Goal: Task Accomplishment & Management: Manage account settings

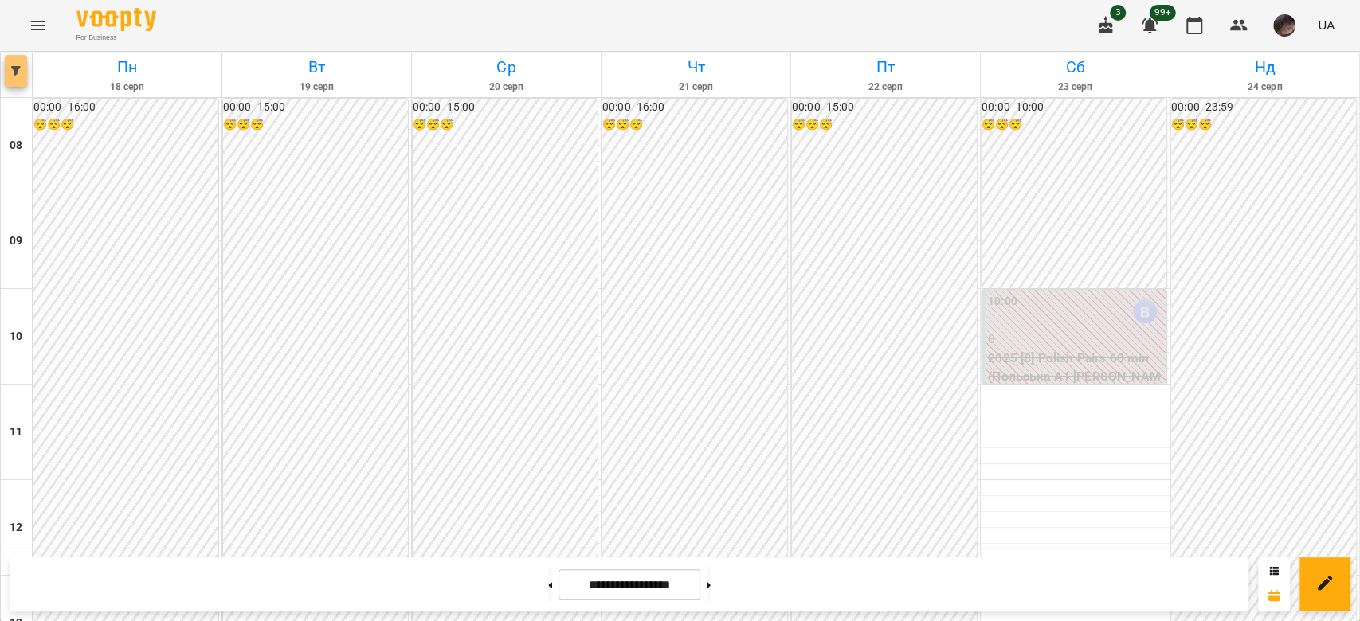
click at [14, 76] on button "button" at bounding box center [16, 71] width 22 height 32
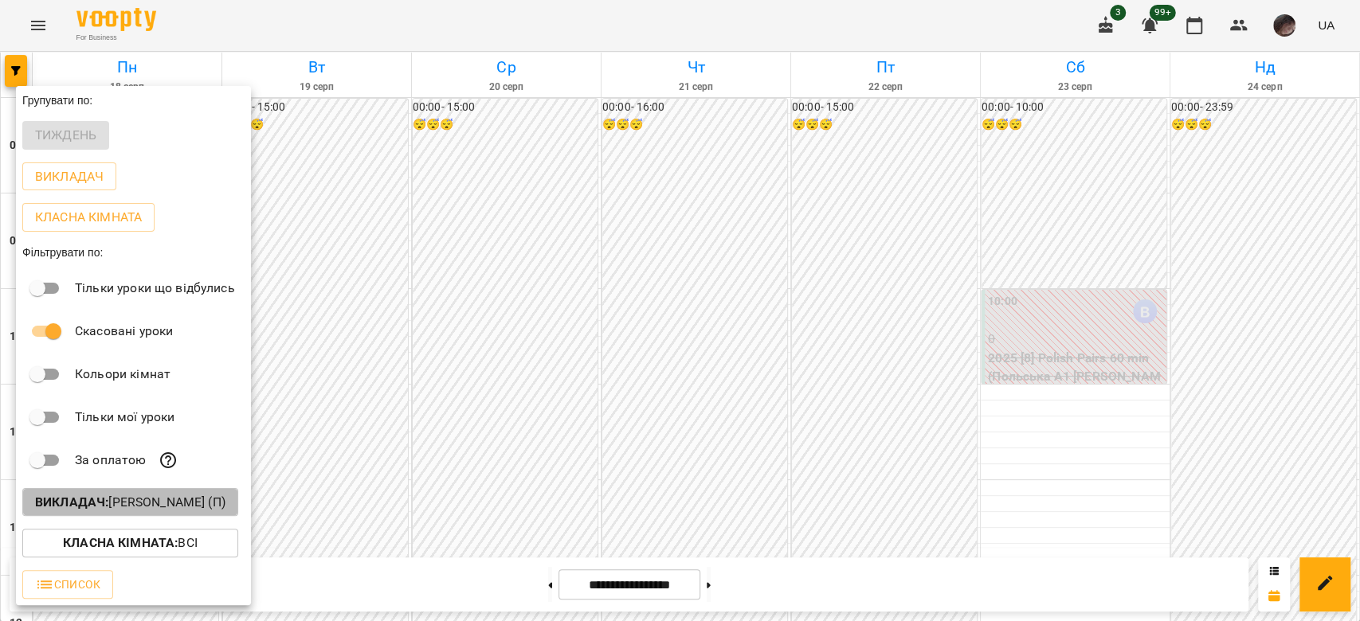
click at [238, 492] on button "Викладач : [PERSON_NAME] (п)" at bounding box center [130, 502] width 216 height 29
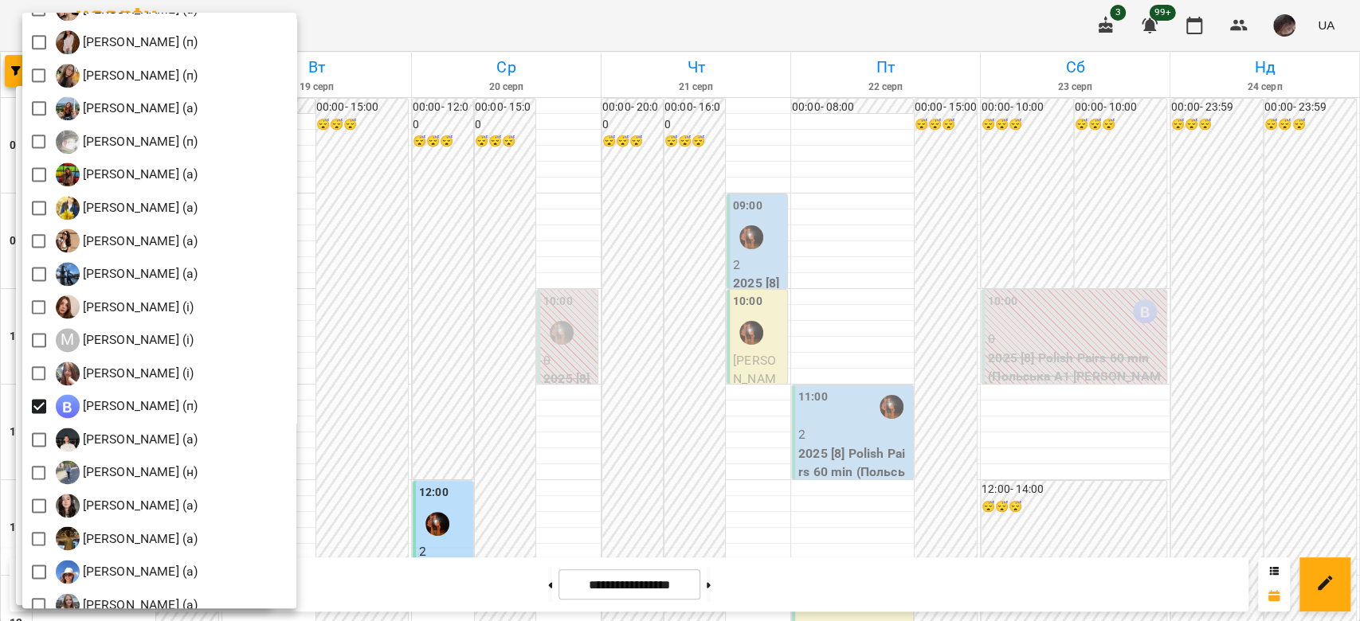
scroll to position [1426, 0]
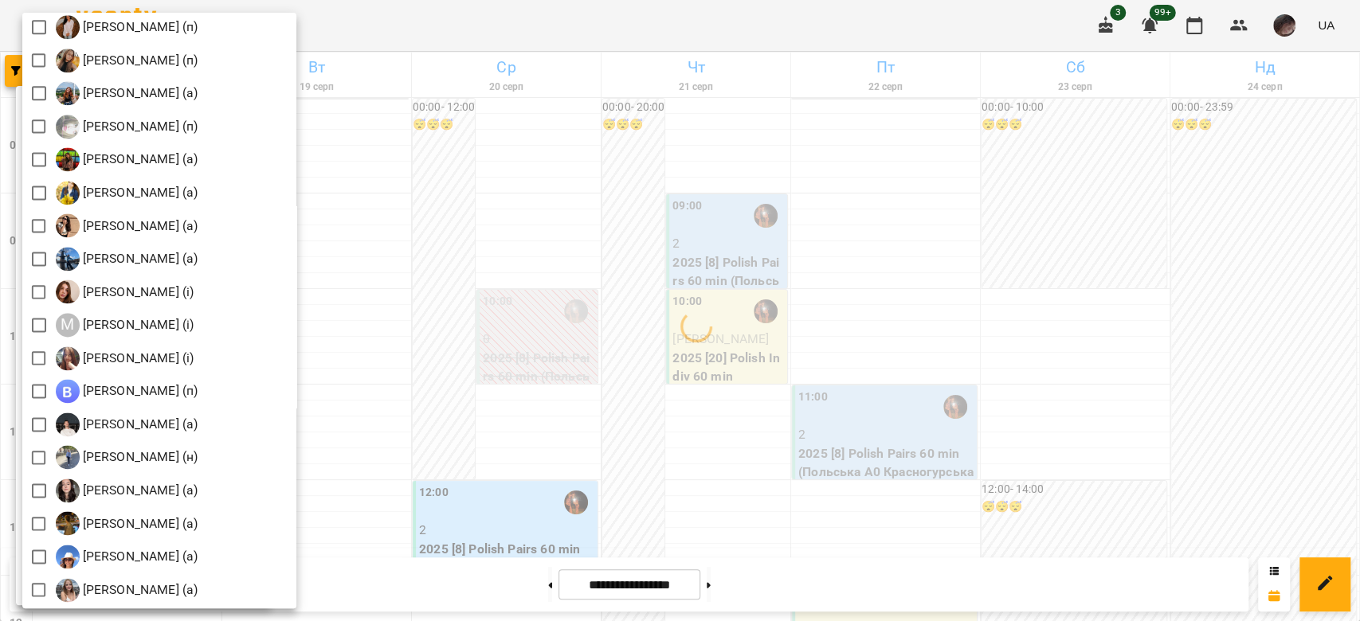
click at [532, 245] on div at bounding box center [680, 310] width 1360 height 621
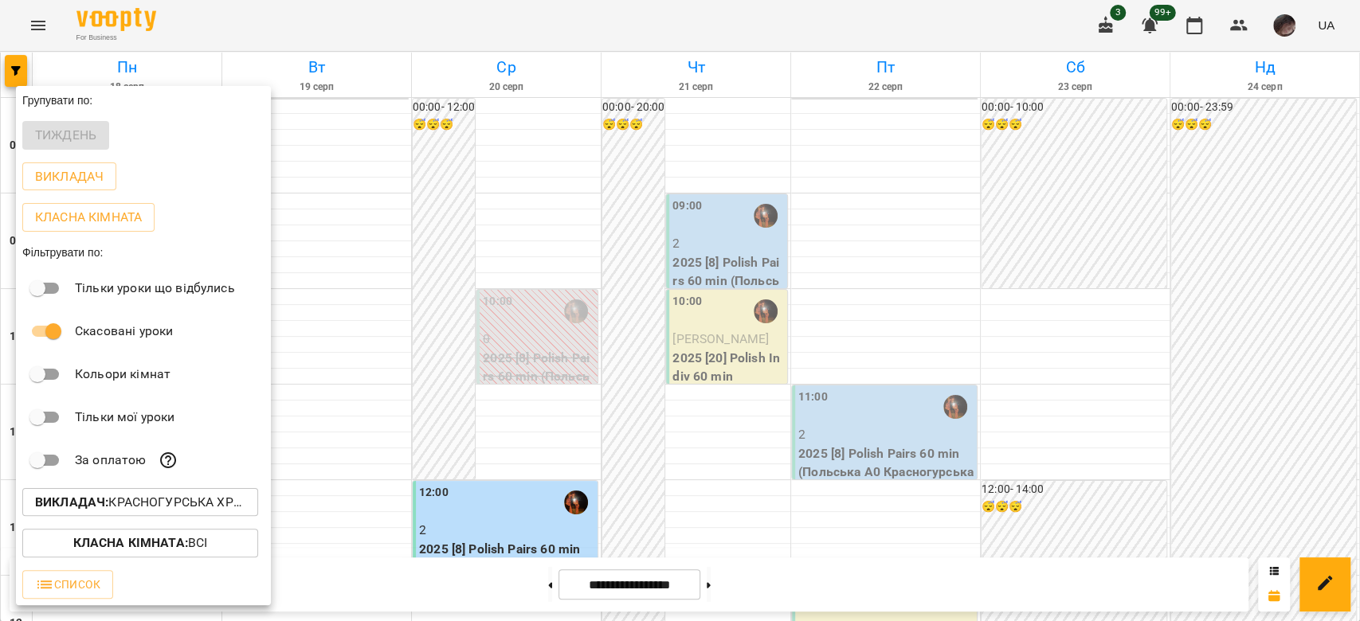
click at [532, 245] on div at bounding box center [680, 310] width 1360 height 621
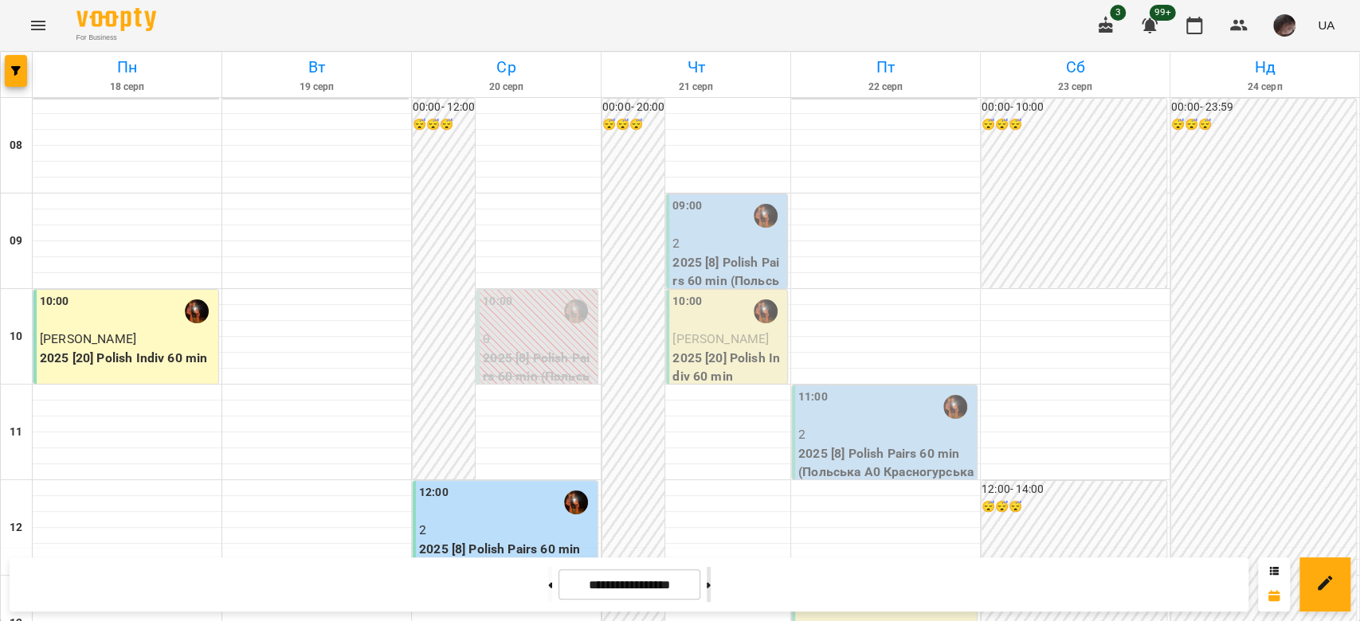
click at [711, 582] on button at bounding box center [709, 584] width 4 height 35
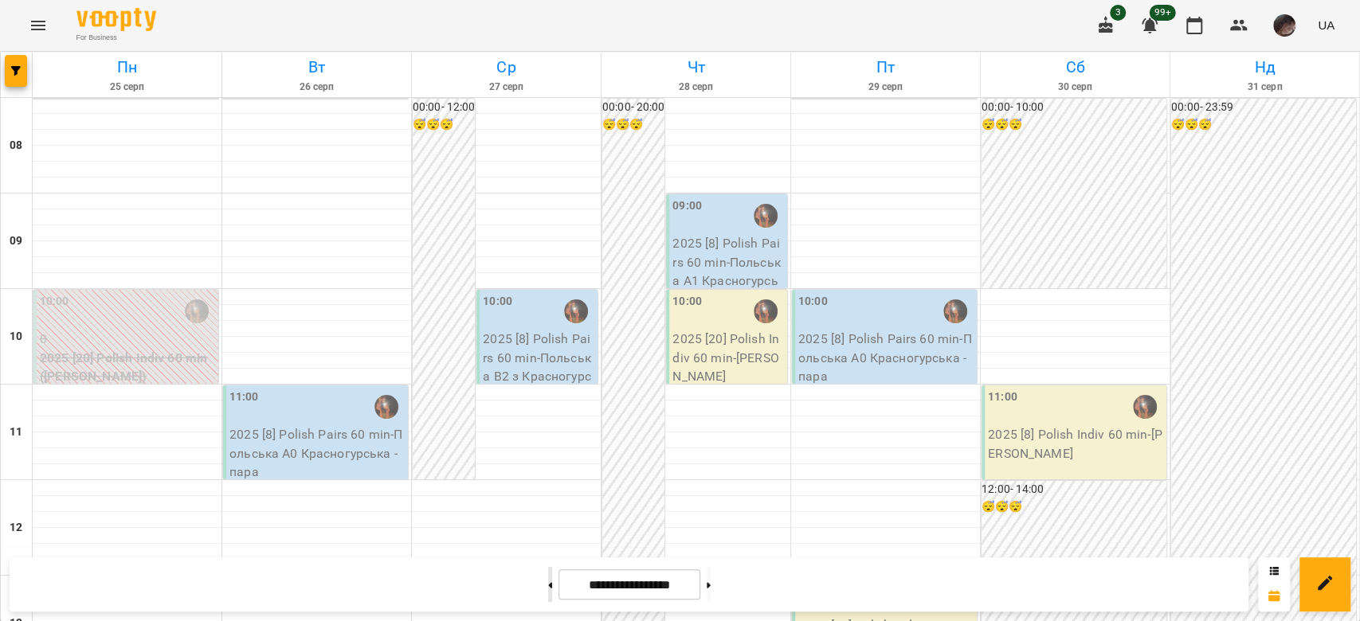
click at [548, 582] on button at bounding box center [550, 584] width 4 height 35
type input "**********"
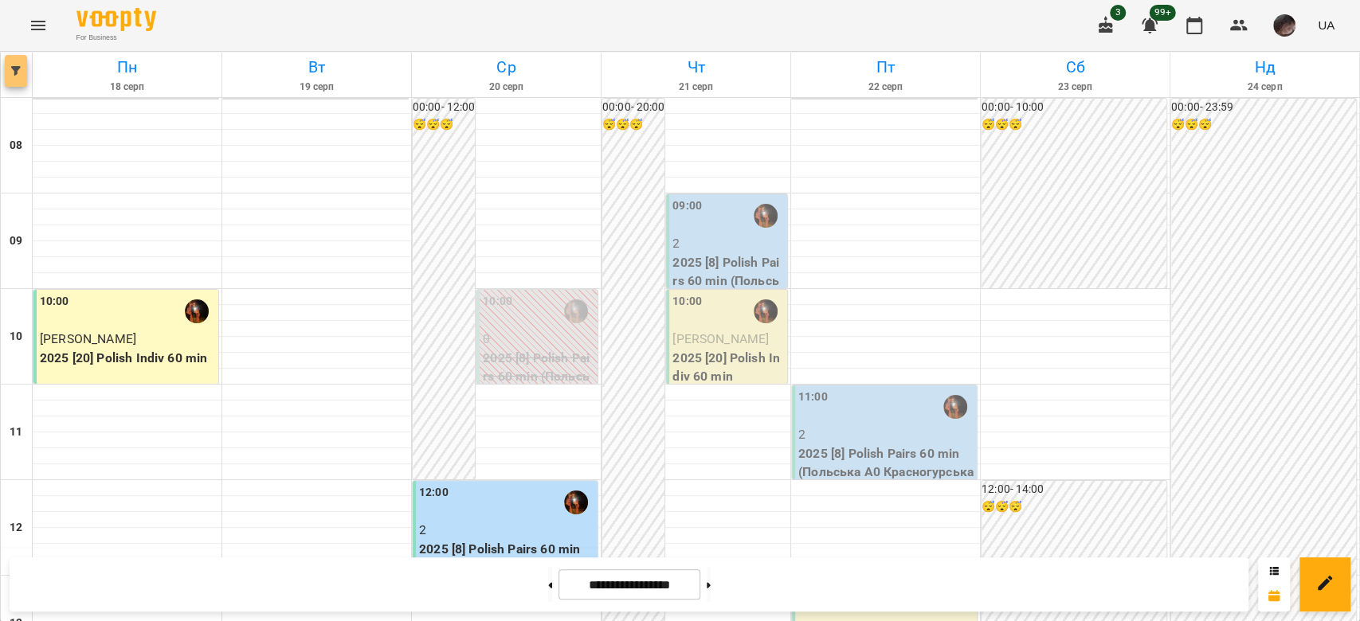
click at [14, 62] on button "button" at bounding box center [16, 71] width 22 height 32
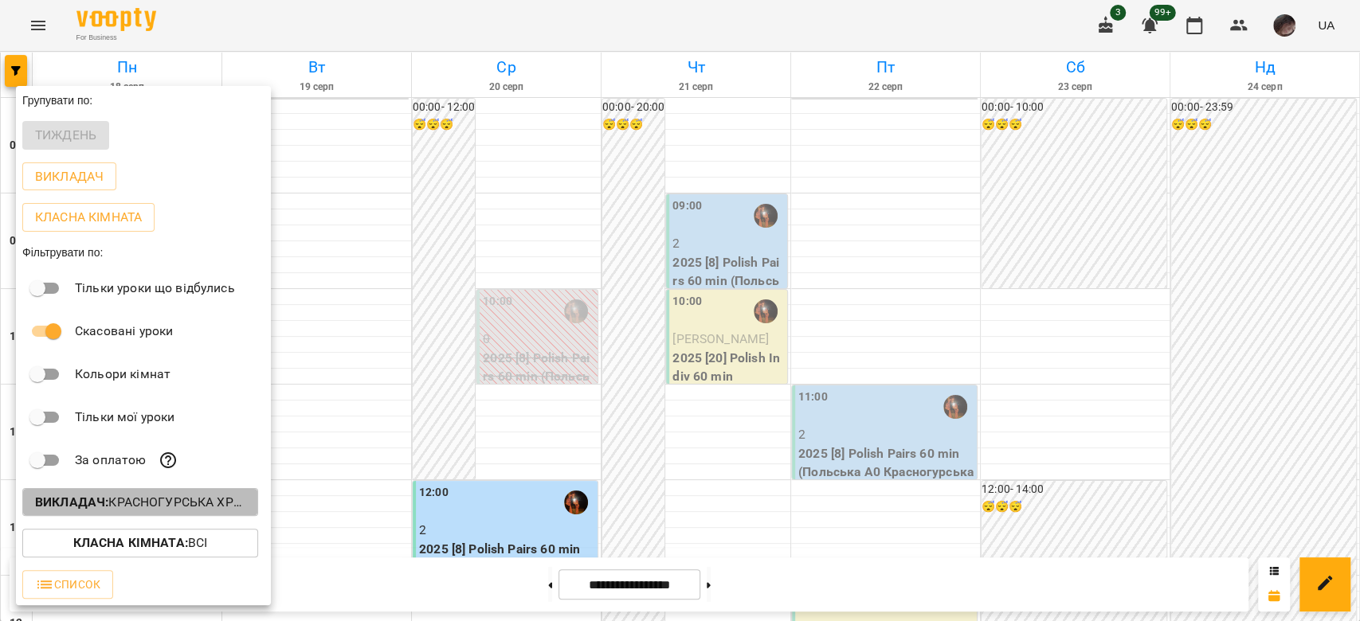
click at [184, 496] on button "Викладач : Красногурська [PERSON_NAME] (п)" at bounding box center [140, 502] width 236 height 29
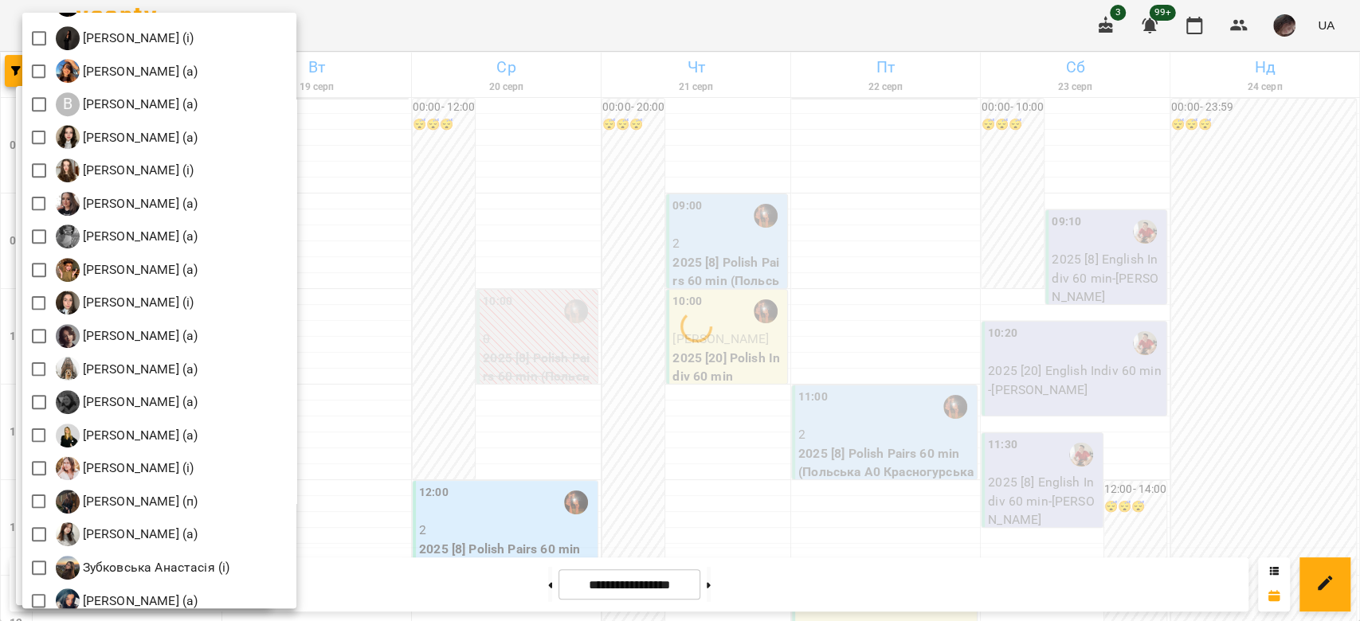
scroll to position [1042, 0]
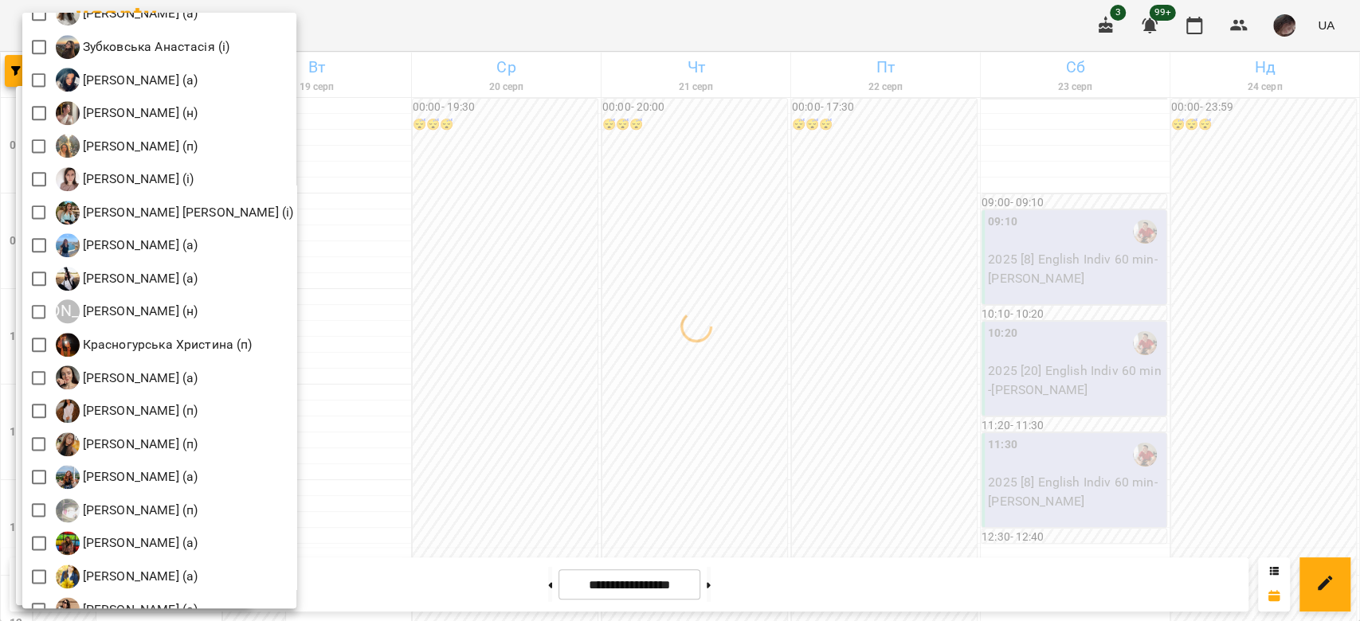
click at [643, 322] on div at bounding box center [680, 310] width 1360 height 621
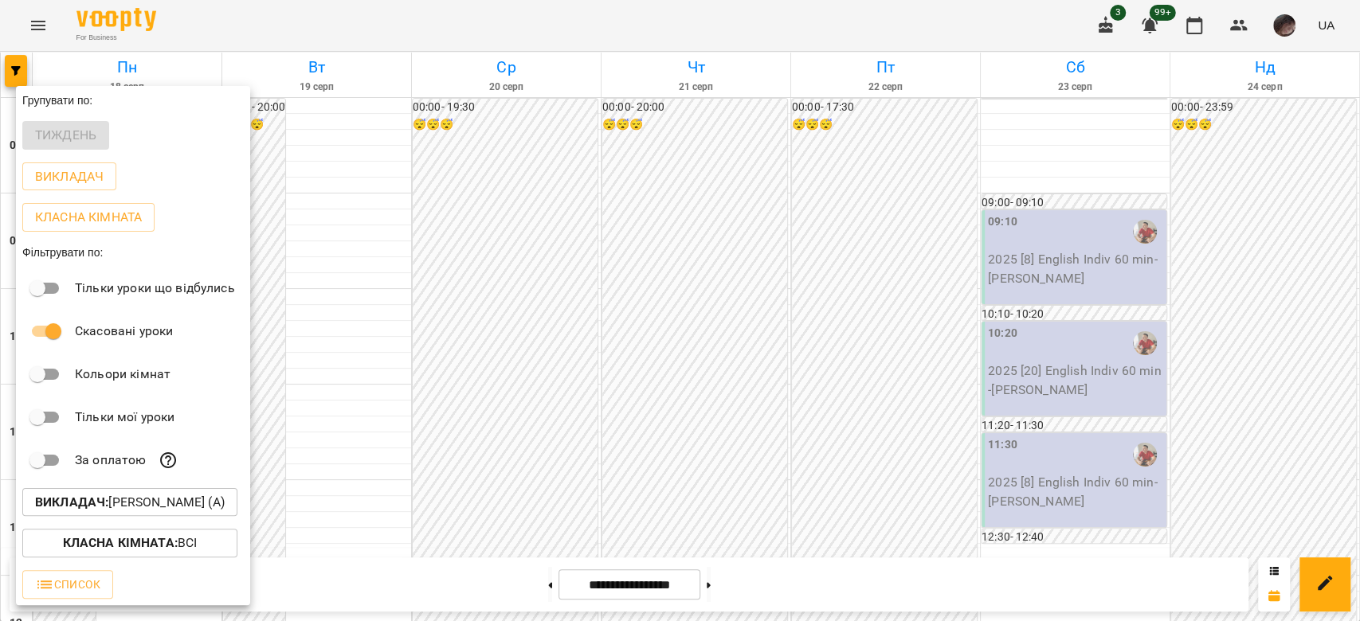
click at [643, 322] on div at bounding box center [680, 310] width 1360 height 621
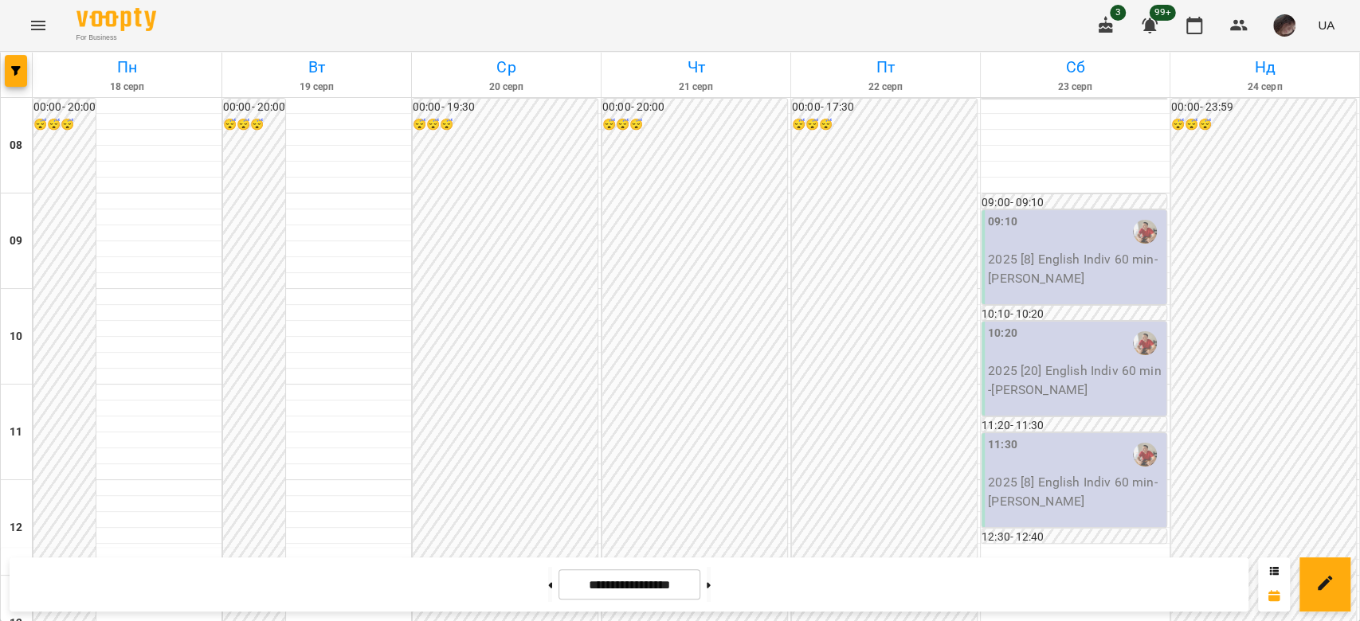
scroll to position [982, 0]
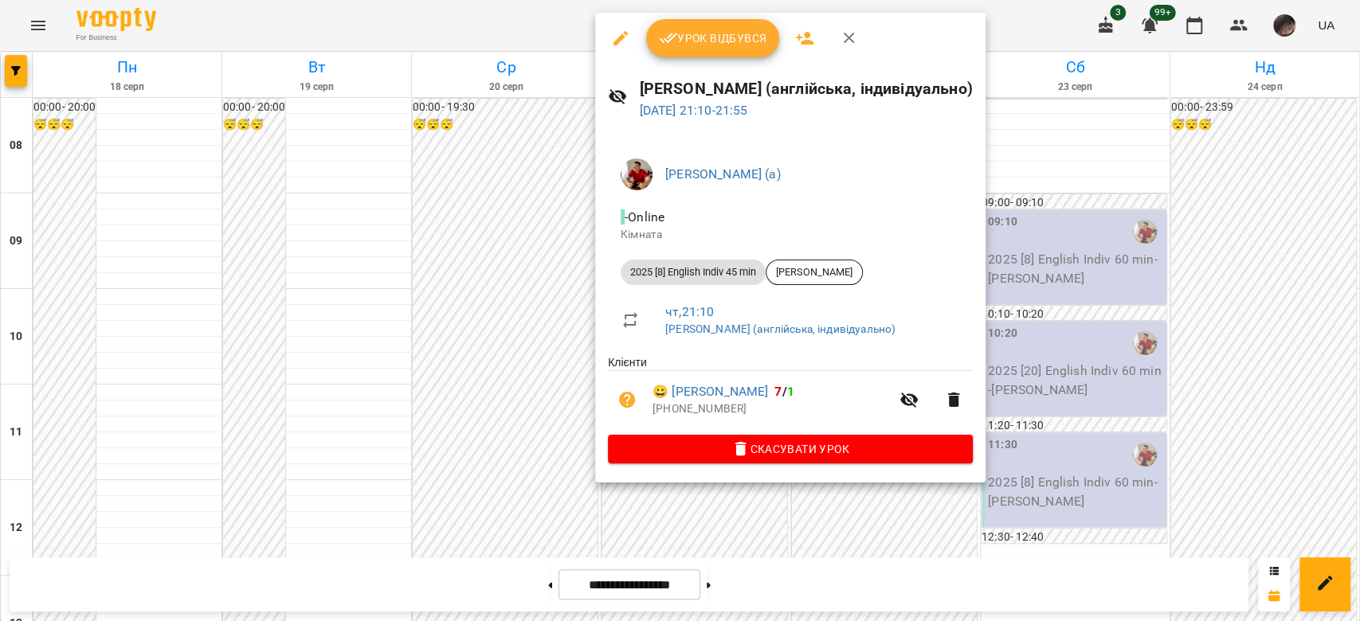
click at [691, 41] on span "Урок відбувся" at bounding box center [713, 38] width 108 height 19
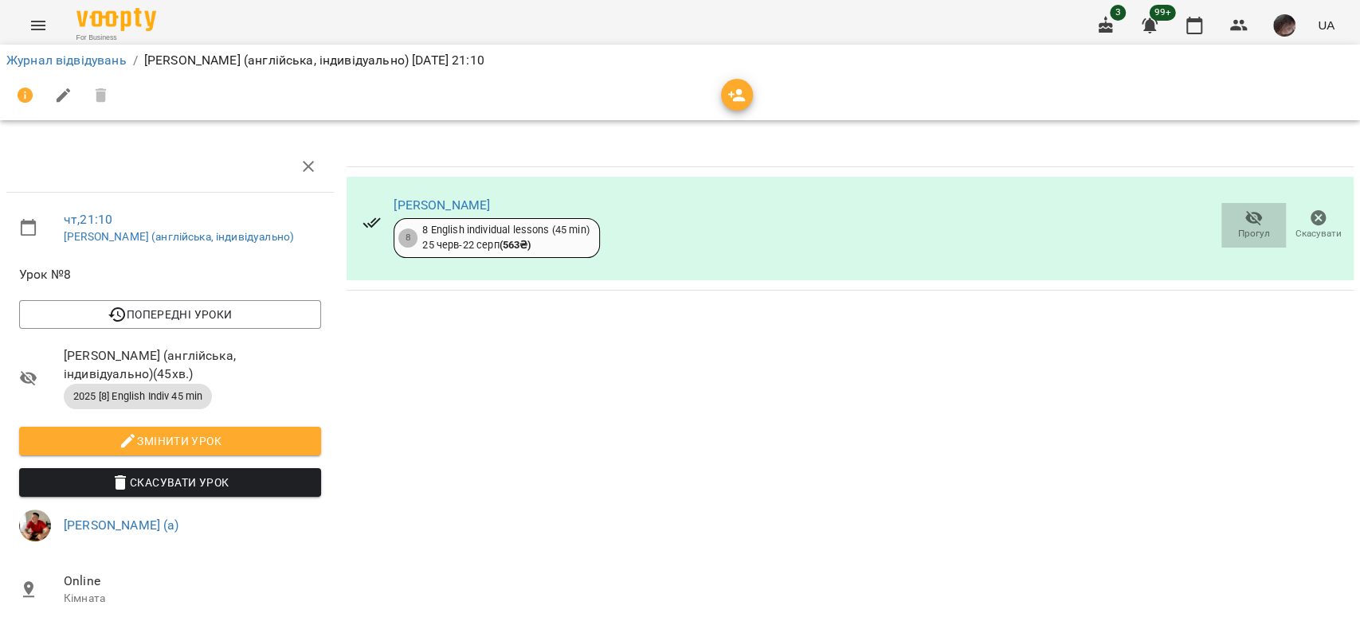
click at [1231, 218] on span "Прогул" at bounding box center [1253, 225] width 45 height 32
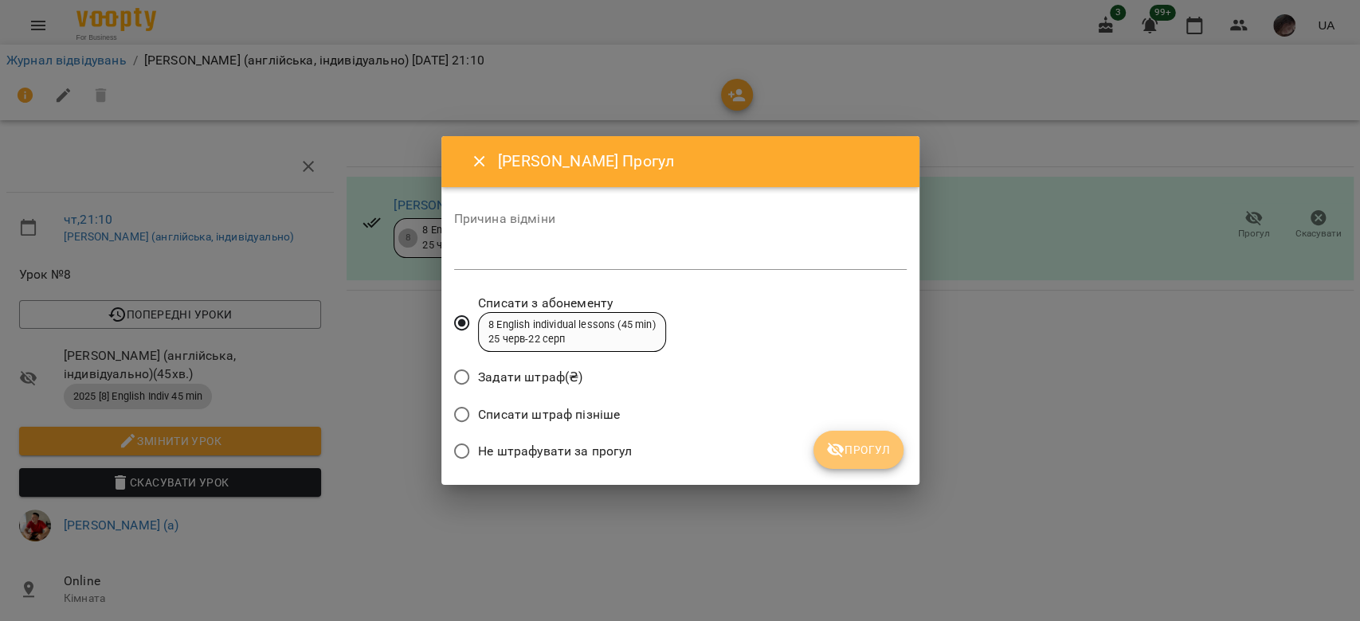
click at [882, 465] on button "Прогул" at bounding box center [859, 450] width 90 height 38
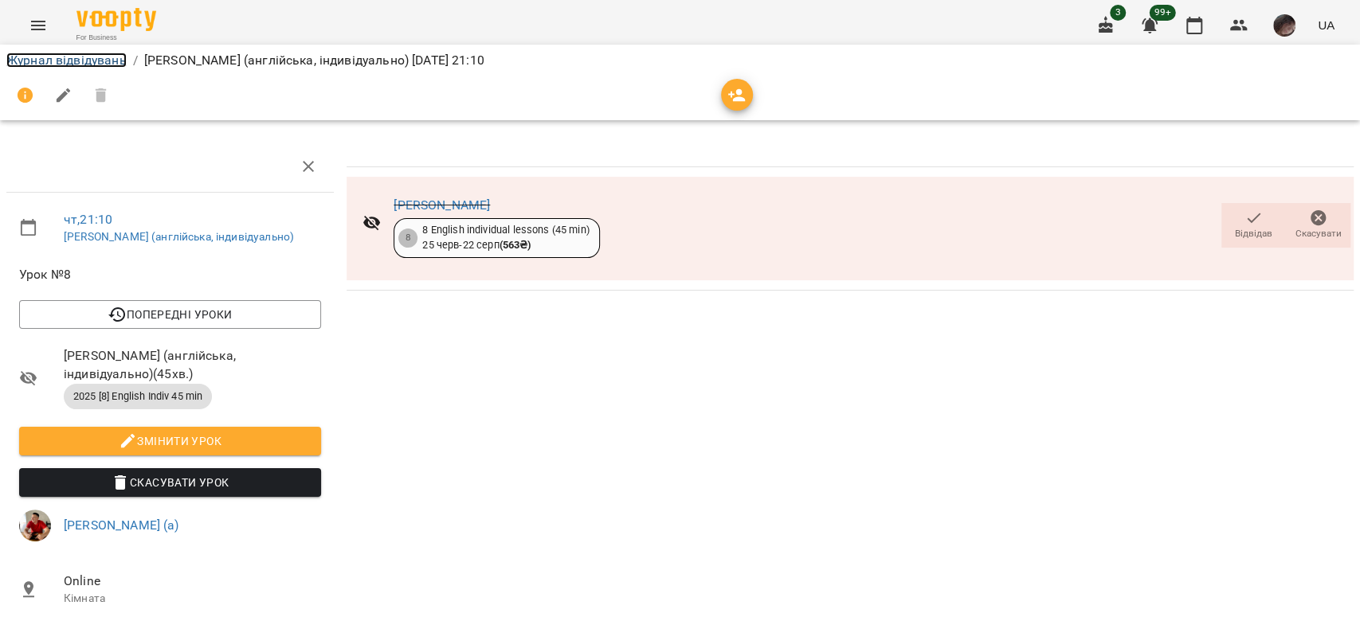
click at [49, 57] on link "Журнал відвідувань" at bounding box center [66, 60] width 120 height 15
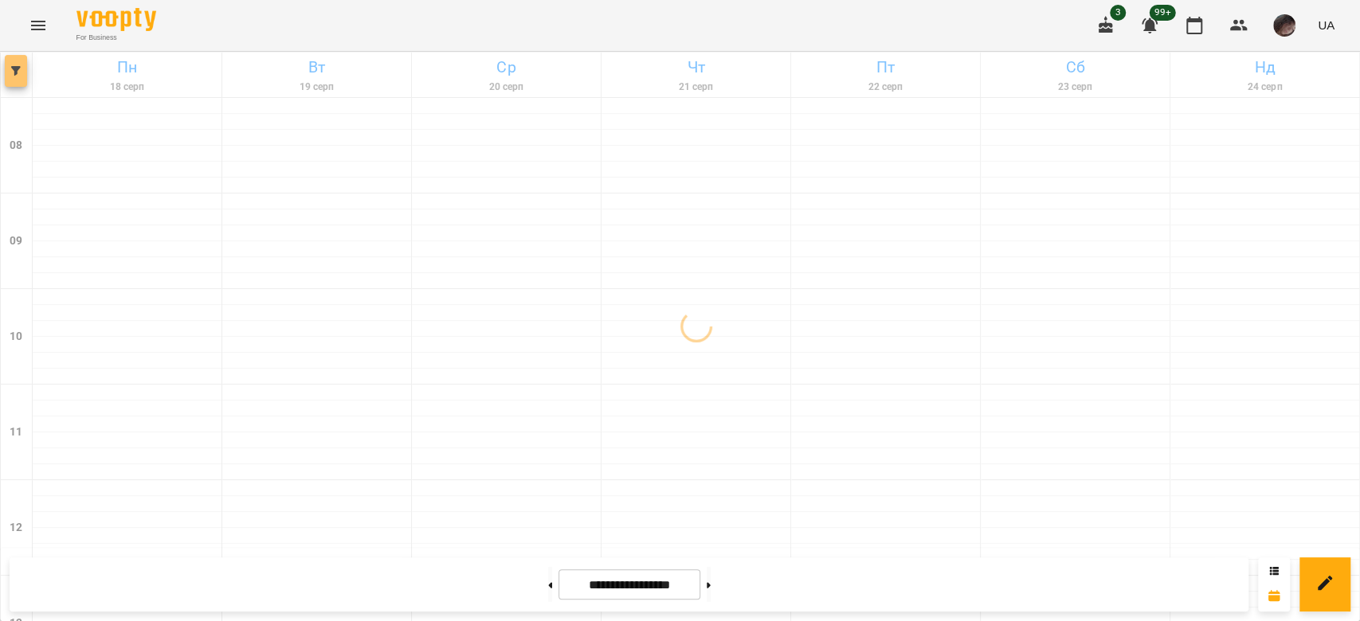
click at [19, 61] on button "button" at bounding box center [16, 71] width 22 height 32
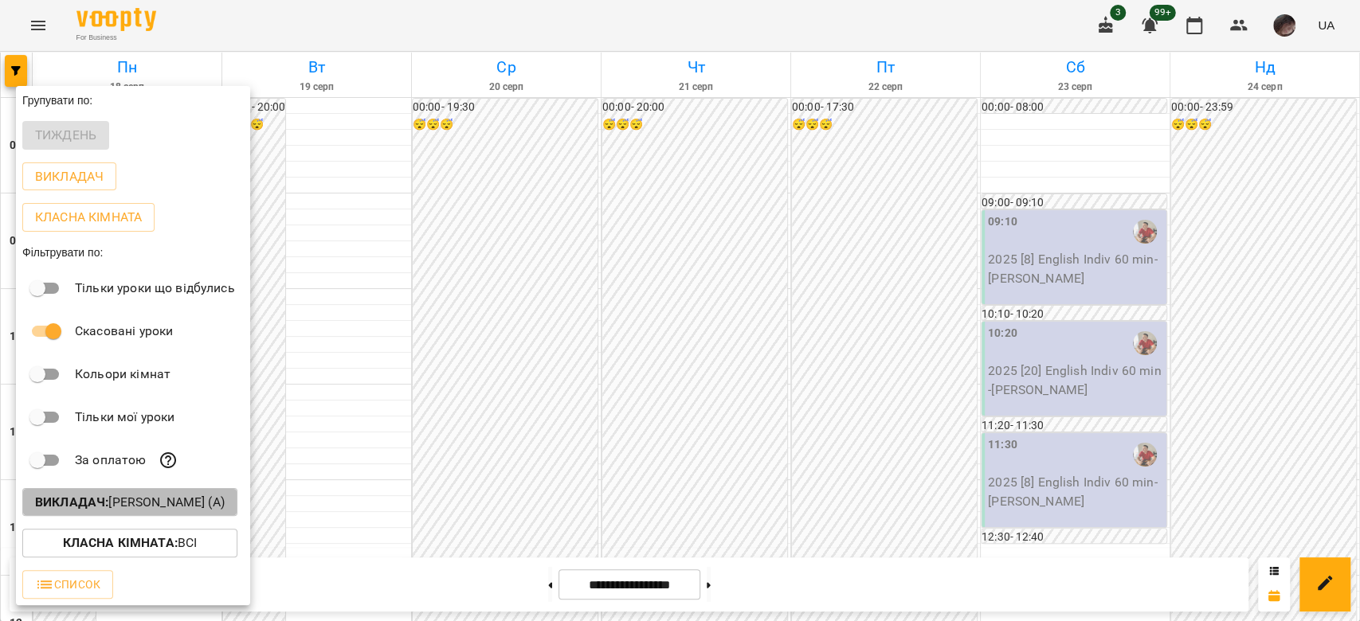
click at [163, 511] on p "Викладач : [PERSON_NAME] (а)" at bounding box center [130, 502] width 190 height 19
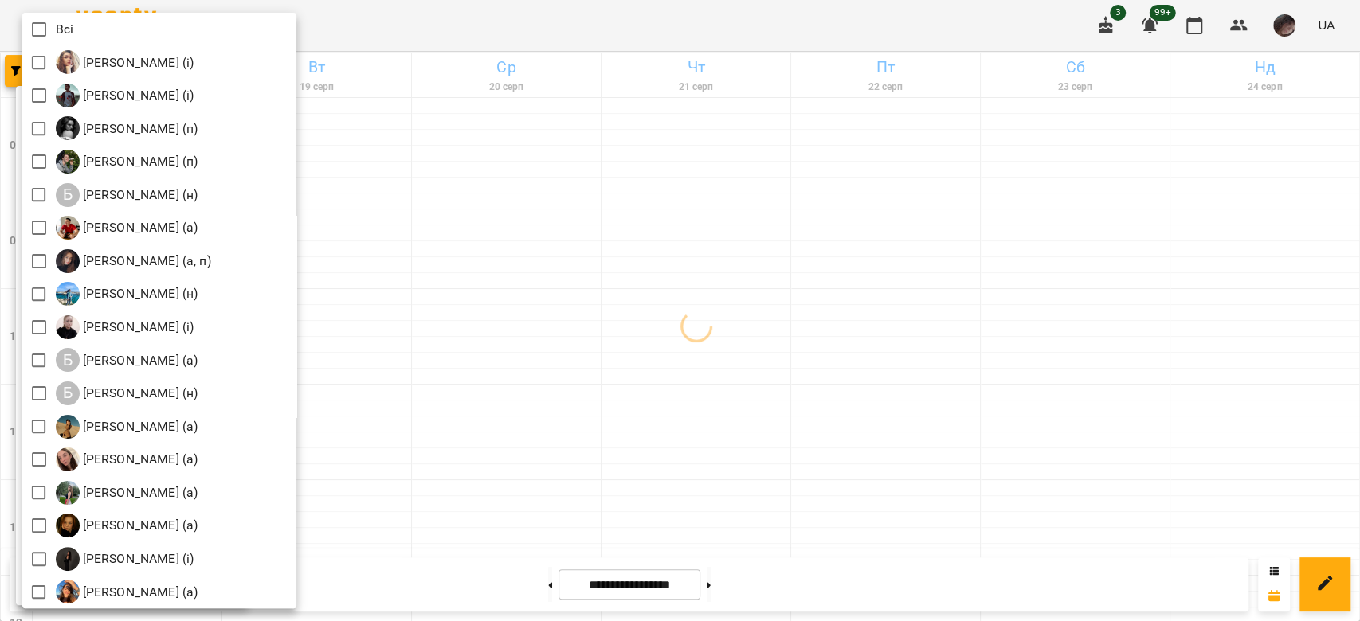
scroll to position [521, 0]
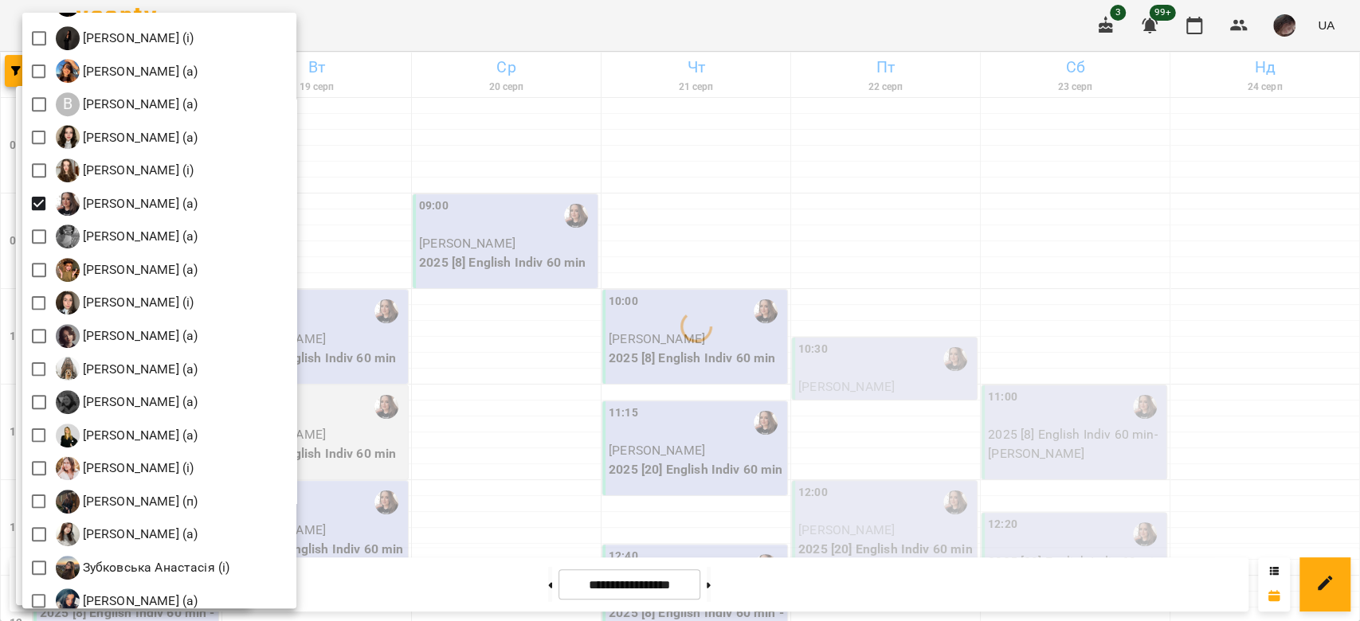
click at [686, 222] on div at bounding box center [680, 310] width 1360 height 621
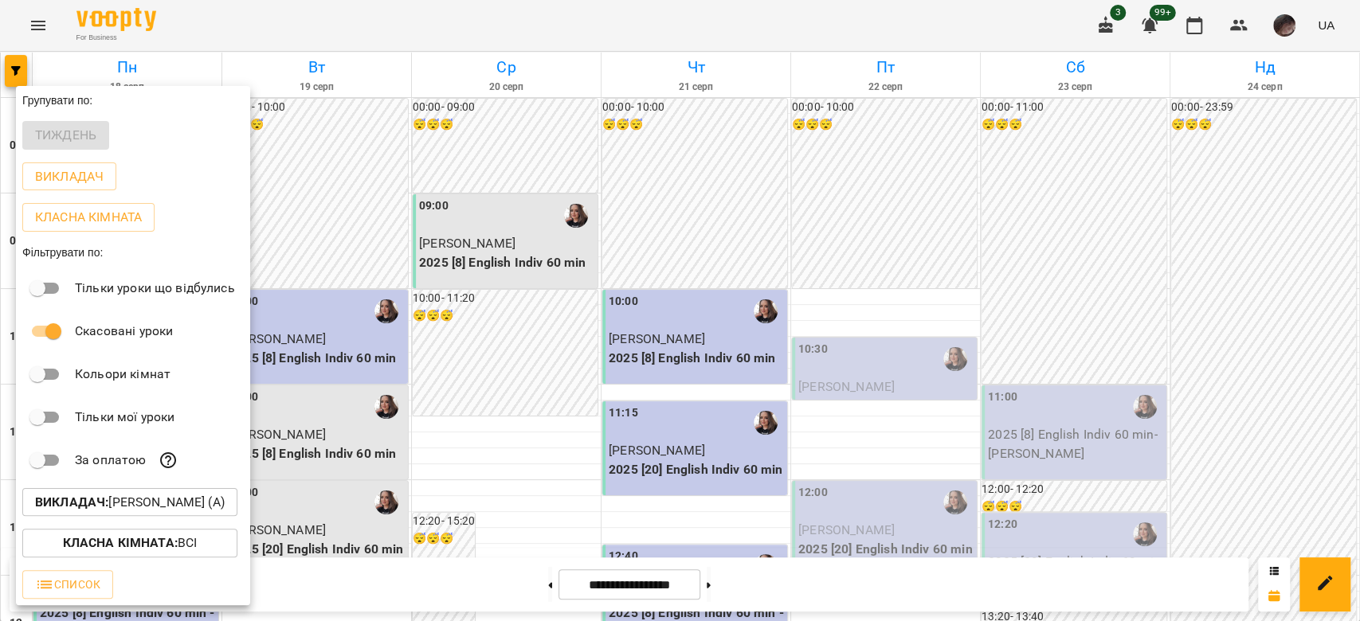
click at [896, 241] on div at bounding box center [680, 310] width 1360 height 621
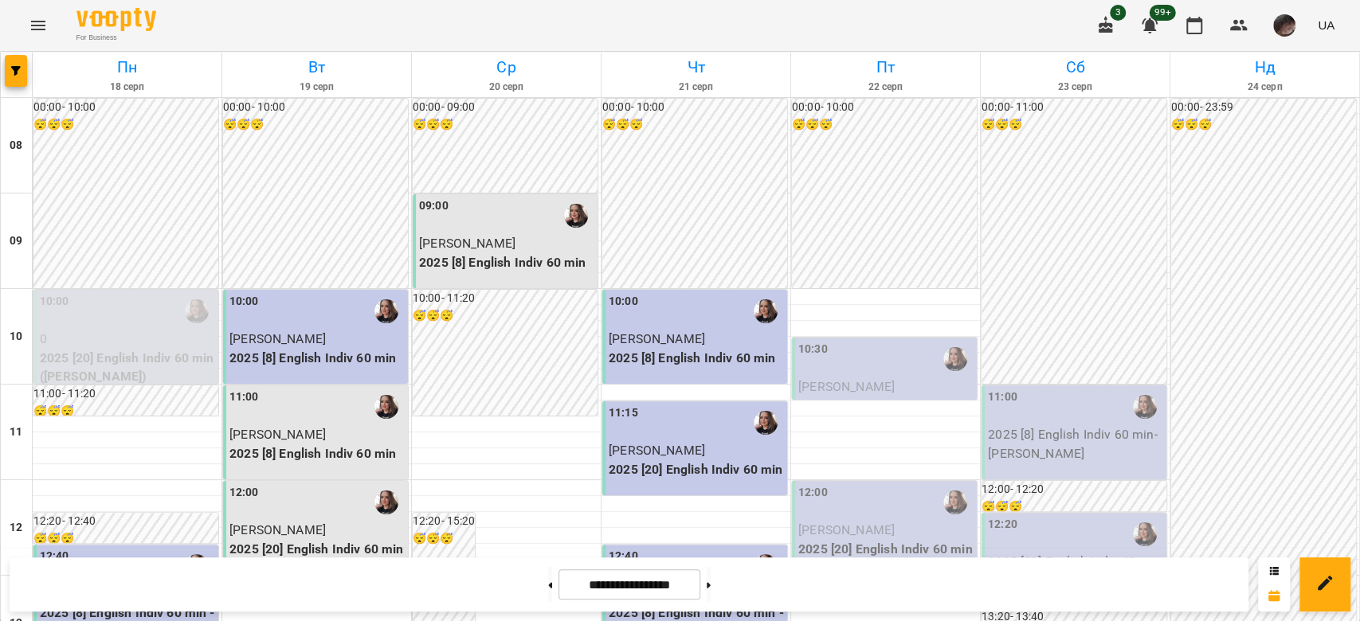
scroll to position [982, 0]
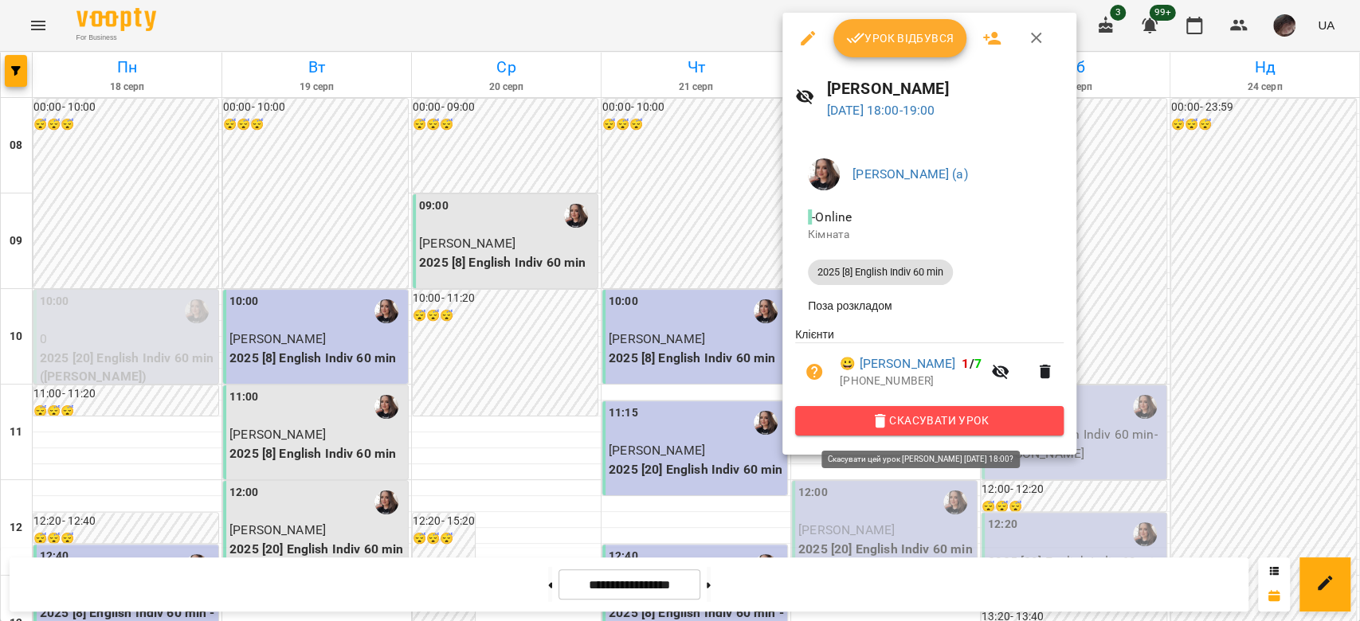
click at [886, 422] on icon "button" at bounding box center [880, 421] width 11 height 14
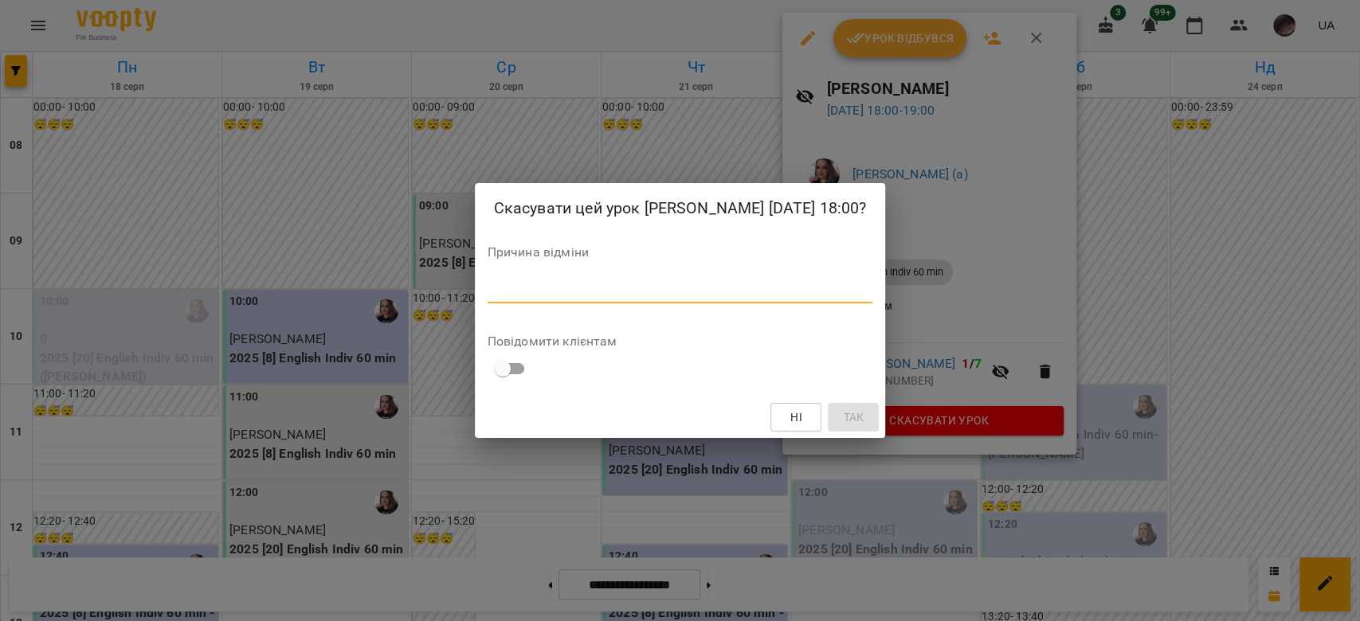
click at [829, 296] on textarea at bounding box center [681, 290] width 386 height 15
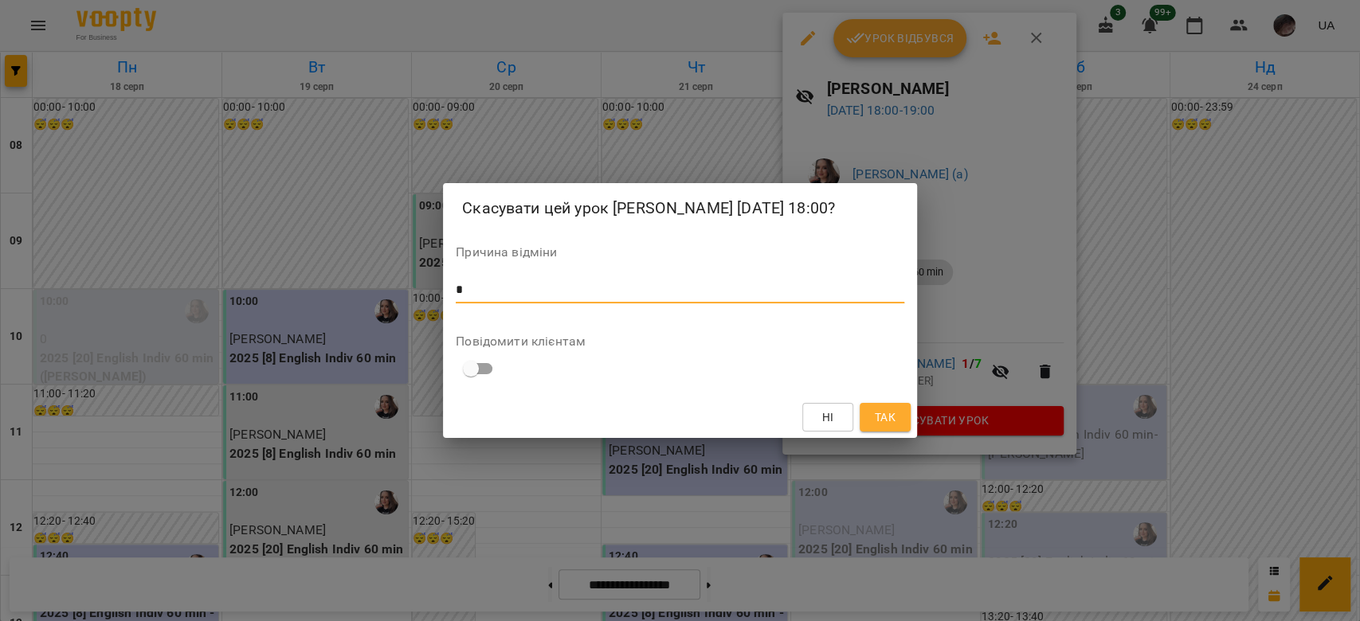
type textarea "*"
click at [892, 418] on span "Так" at bounding box center [885, 417] width 21 height 19
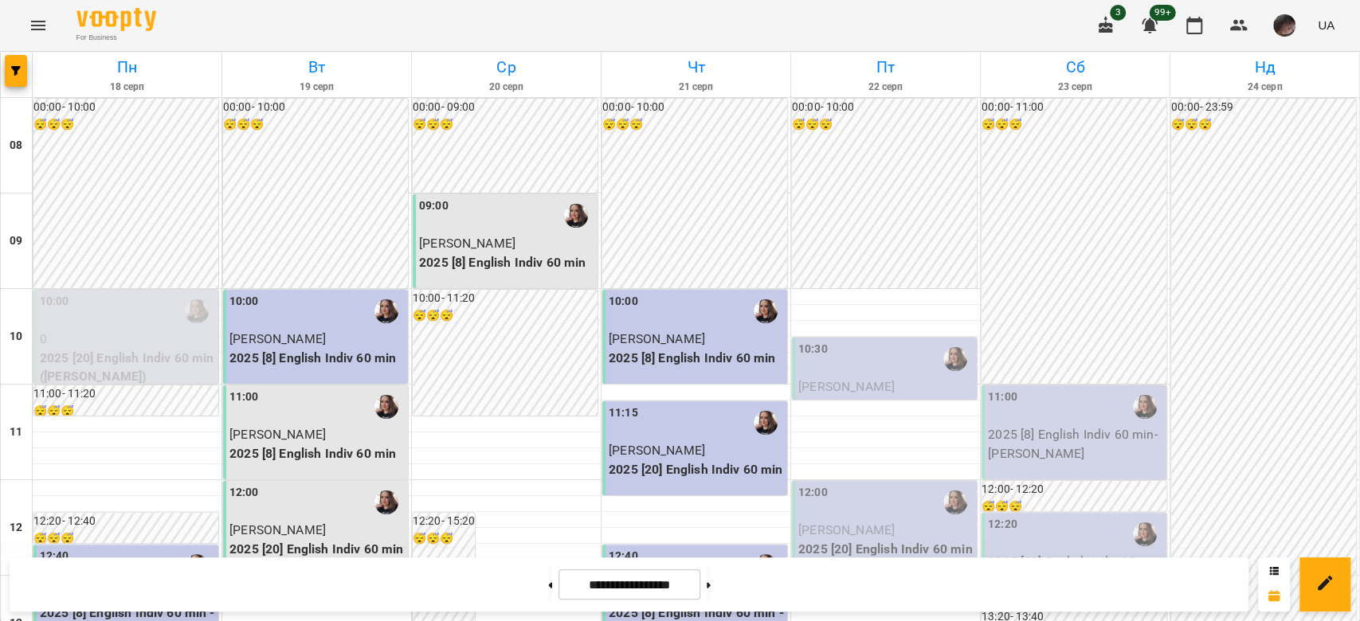
drag, startPoint x: 890, startPoint y: 410, endPoint x: 880, endPoint y: 408, distance: 9.9
